Goal: Navigation & Orientation: Find specific page/section

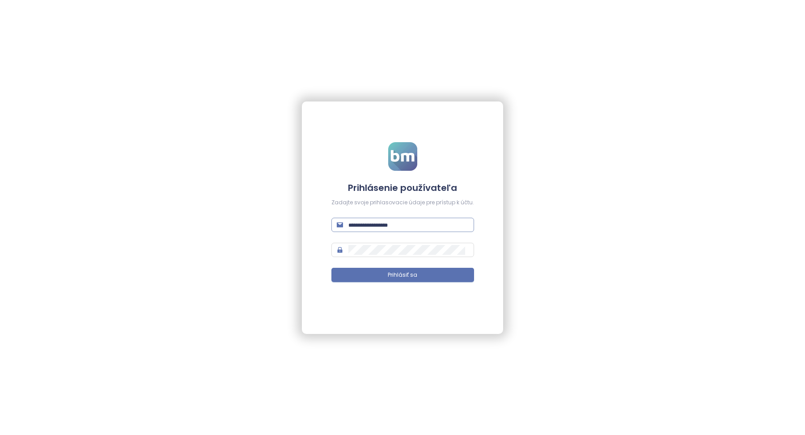
click at [365, 227] on input "text" at bounding box center [408, 225] width 120 height 10
type input "**********"
click at [397, 271] on span "Prihlásiť sa" at bounding box center [403, 275] width 30 height 8
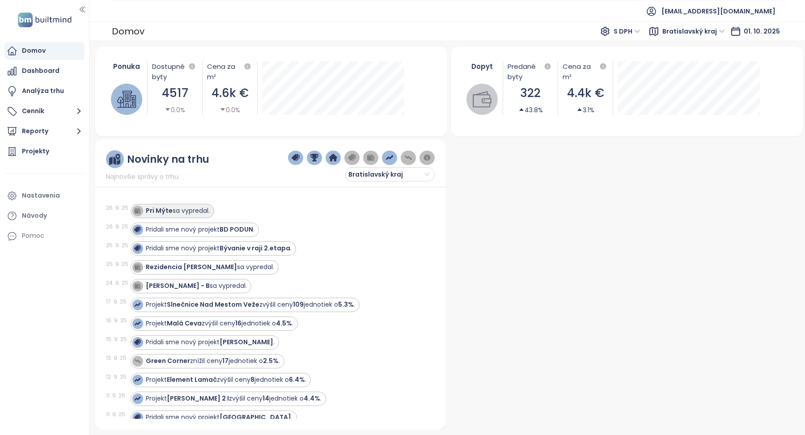
click at [173, 209] on div "Pri Mýte sa vypredal." at bounding box center [178, 210] width 64 height 9
click at [208, 229] on div "Pridali sme nový projekt BD PODUN ." at bounding box center [200, 229] width 109 height 9
click at [59, 93] on div "Analýza trhu" at bounding box center [43, 90] width 42 height 11
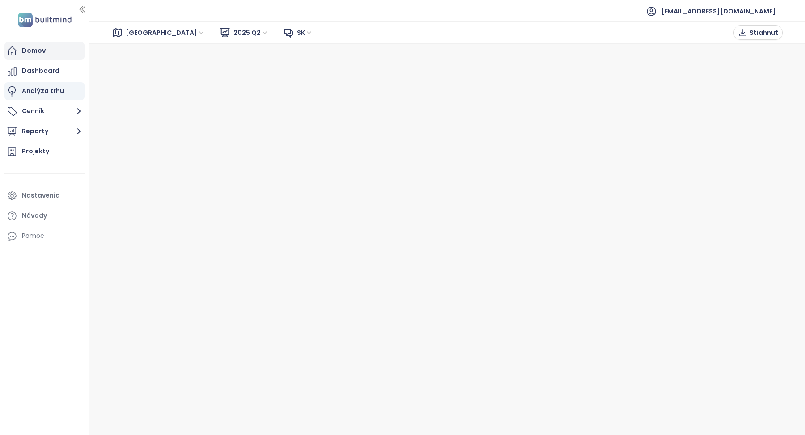
click at [53, 54] on div "Domov" at bounding box center [44, 51] width 80 height 18
